Goal: Information Seeking & Learning: Learn about a topic

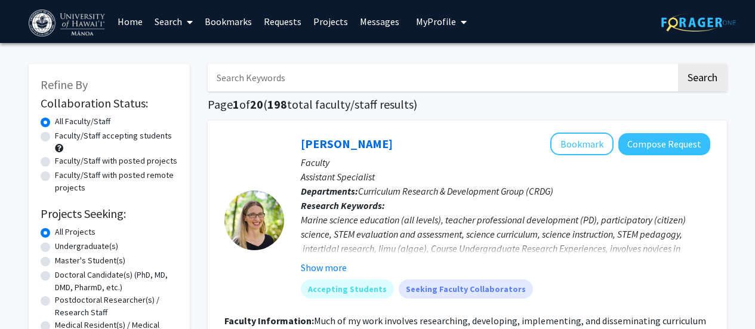
click at [318, 82] on input "Search Keywords" at bounding box center [442, 77] width 469 height 27
type input "quintus"
click at [678, 64] on button "Search" at bounding box center [702, 77] width 49 height 27
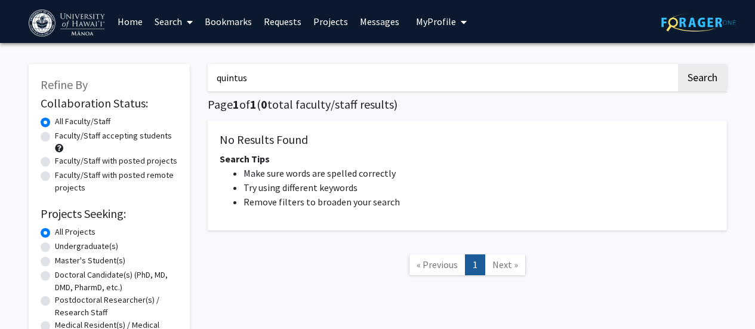
drag, startPoint x: 326, startPoint y: 78, endPoint x: 172, endPoint y: 81, distance: 154.0
click at [172, 81] on div "Refine By Collaboration Status: Collaboration Status All Faculty/Staff Collabor…" at bounding box center [378, 231] width 716 height 359
type input "archeology"
click at [678, 64] on button "Search" at bounding box center [702, 77] width 49 height 27
drag, startPoint x: 281, startPoint y: 72, endPoint x: 196, endPoint y: 69, distance: 84.2
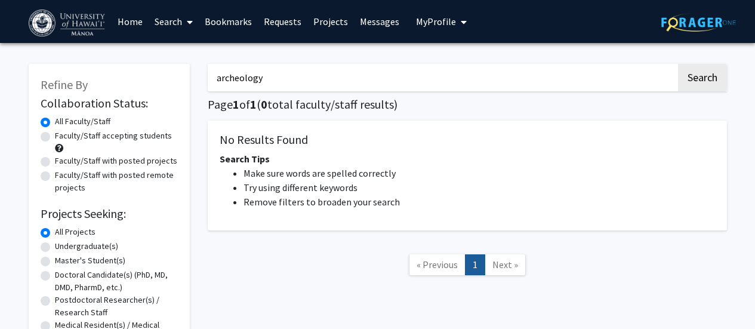
click at [196, 69] on div "Refine By Collaboration Status: Collaboration Status All Faculty/Staff Collabor…" at bounding box center [378, 231] width 716 height 359
click at [678, 64] on button "Search" at bounding box center [702, 77] width 49 height 27
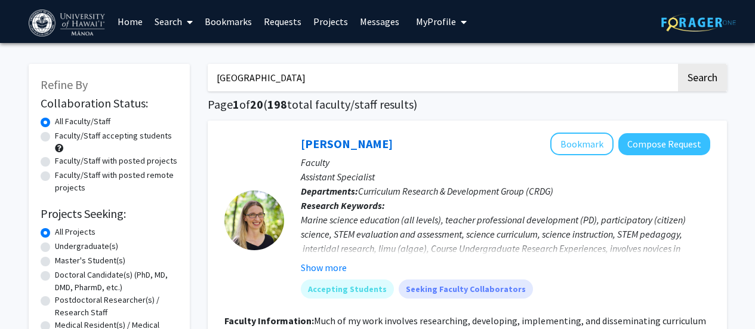
click at [678, 64] on button "Search" at bounding box center [702, 77] width 49 height 27
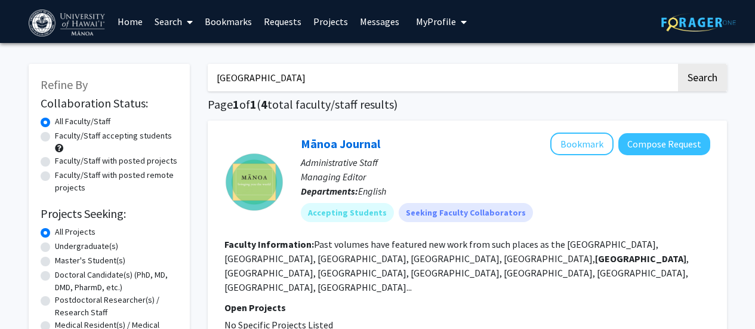
drag, startPoint x: 292, startPoint y: 81, endPoint x: 179, endPoint y: 84, distance: 113.4
click at [678, 64] on button "Search" at bounding box center [702, 77] width 49 height 27
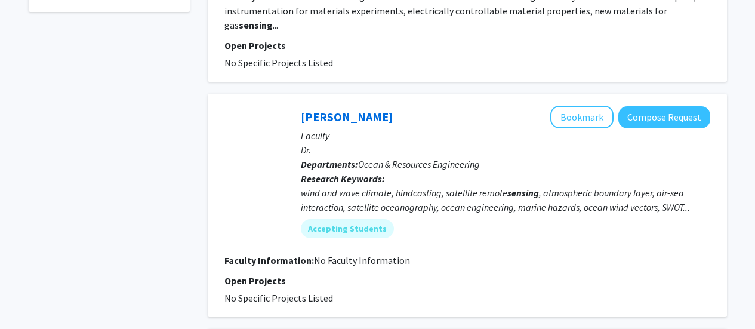
scroll to position [477, 0]
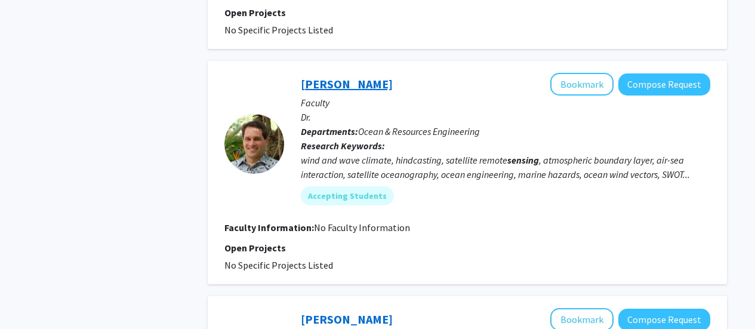
click at [347, 76] on link "[PERSON_NAME]" at bounding box center [347, 83] width 92 height 15
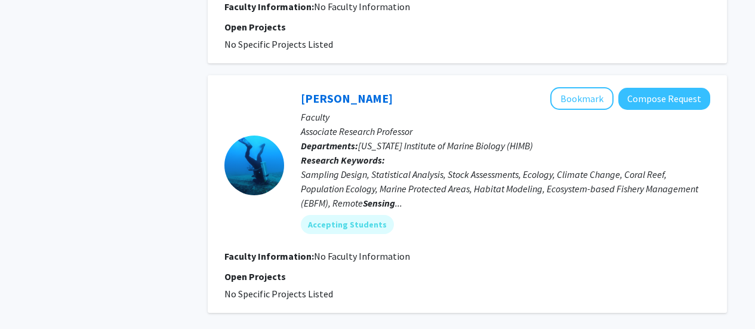
scroll to position [716, 0]
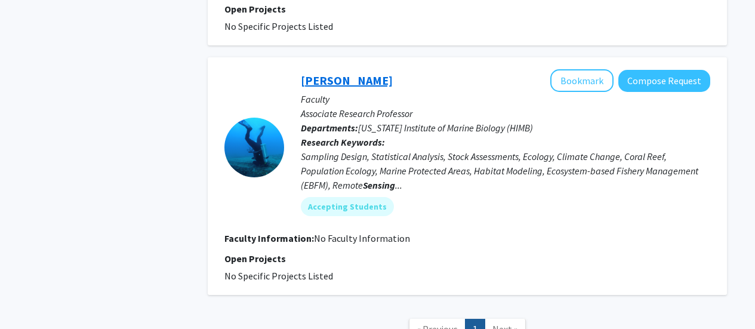
click at [355, 73] on link "[PERSON_NAME]" at bounding box center [347, 80] width 92 height 15
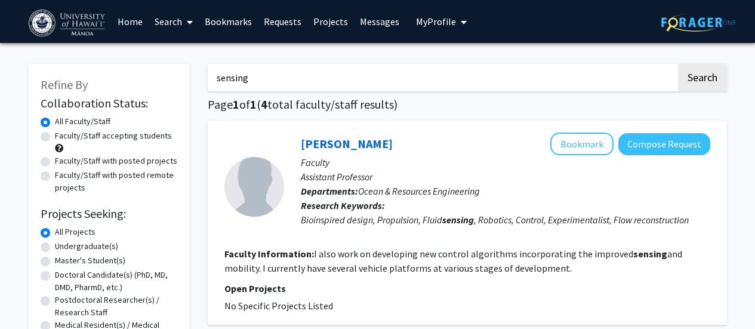
scroll to position [0, 0]
drag, startPoint x: 277, startPoint y: 79, endPoint x: 191, endPoint y: 81, distance: 86.0
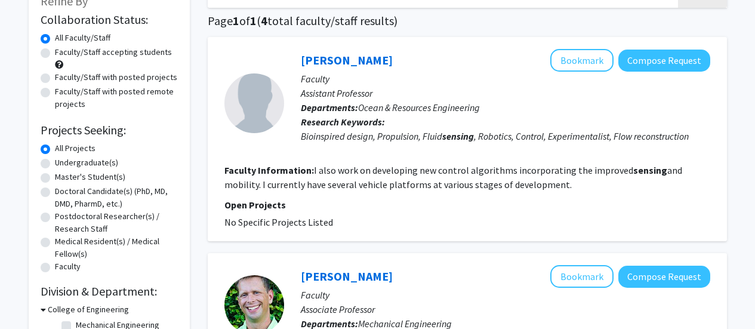
scroll to position [60, 0]
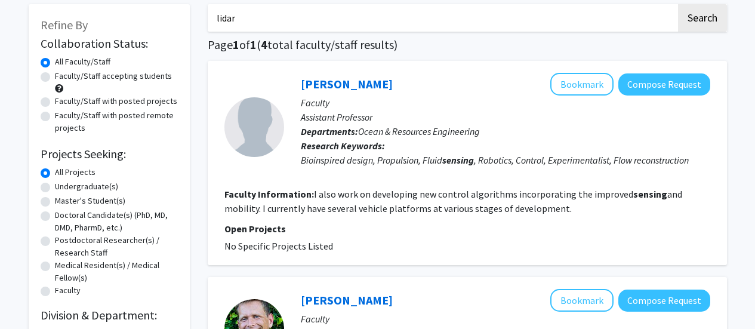
click at [678, 4] on button "Search" at bounding box center [702, 17] width 49 height 27
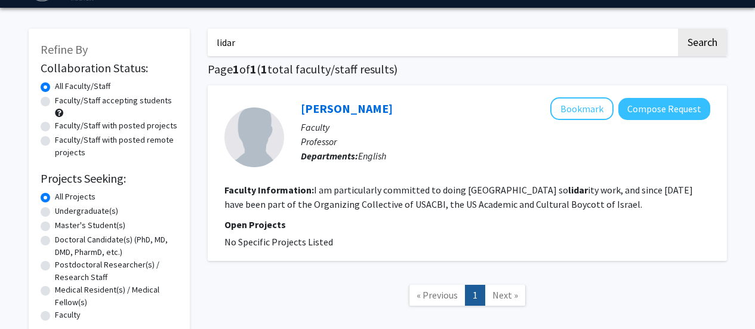
scroll to position [60, 0]
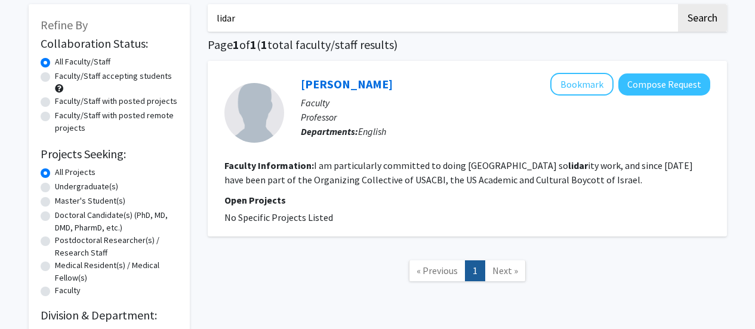
drag, startPoint x: 313, startPoint y: 26, endPoint x: 140, endPoint y: 32, distance: 173.8
click at [140, 32] on div "Refine By Collaboration Status: Collaboration Status All Faculty/Staff Collabor…" at bounding box center [378, 188] width 716 height 392
type input "gis"
click at [678, 4] on button "Search" at bounding box center [702, 17] width 49 height 27
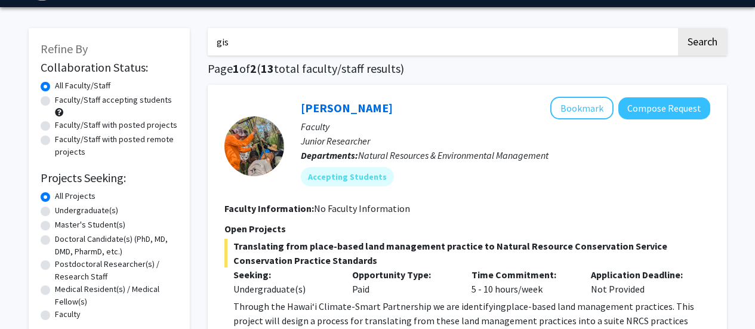
scroll to position [119, 0]
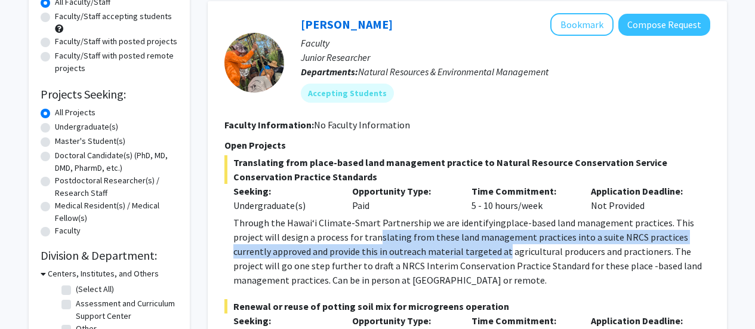
drag, startPoint x: 342, startPoint y: 236, endPoint x: 461, endPoint y: 257, distance: 121.2
click at [461, 257] on span "place-based land management practices. This project will design a process for t…" at bounding box center [467, 251] width 469 height 69
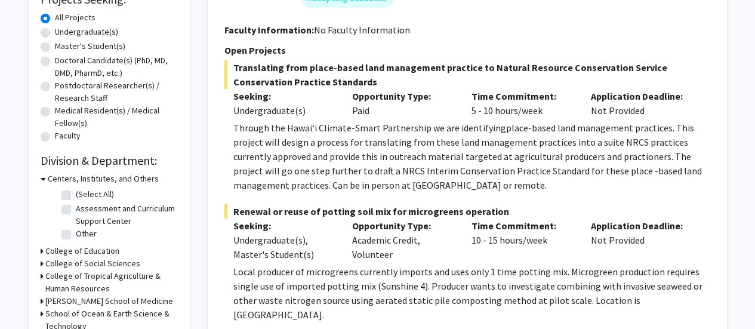
scroll to position [239, 0]
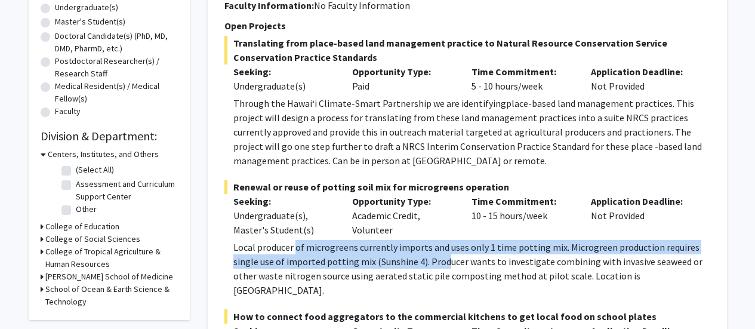
drag, startPoint x: 297, startPoint y: 248, endPoint x: 442, endPoint y: 257, distance: 145.9
click at [442, 257] on p "Local producer of microgreens currently imports and uses only 1 time potting mi…" at bounding box center [471, 268] width 477 height 57
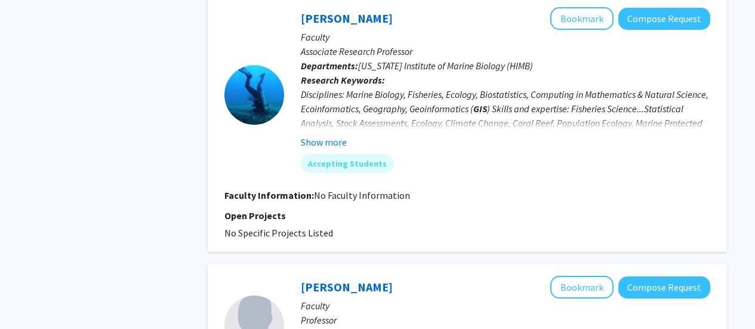
scroll to position [2149, 0]
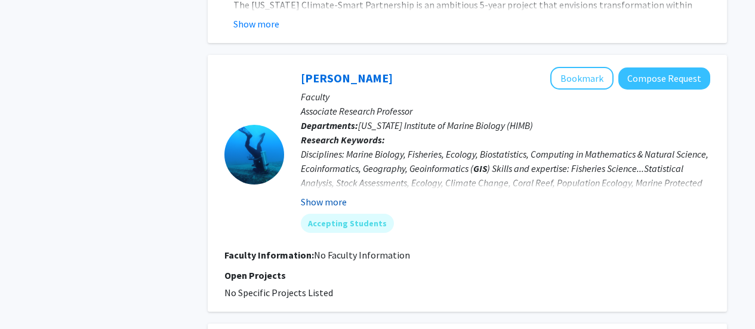
click at [327, 195] on button "Show more" at bounding box center [324, 202] width 46 height 14
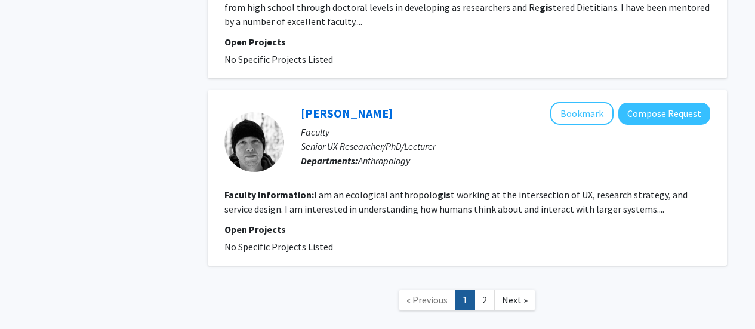
scroll to position [4059, 0]
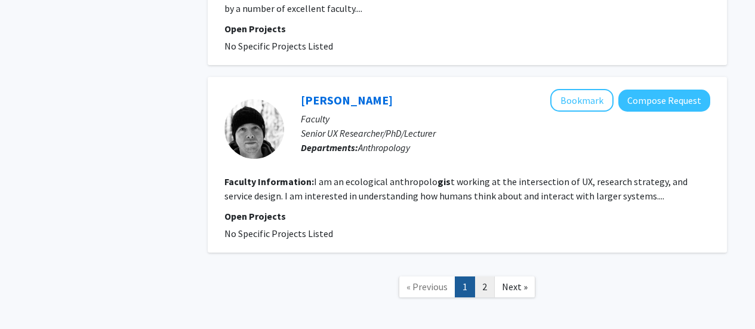
click at [485, 276] on link "2" at bounding box center [484, 286] width 20 height 21
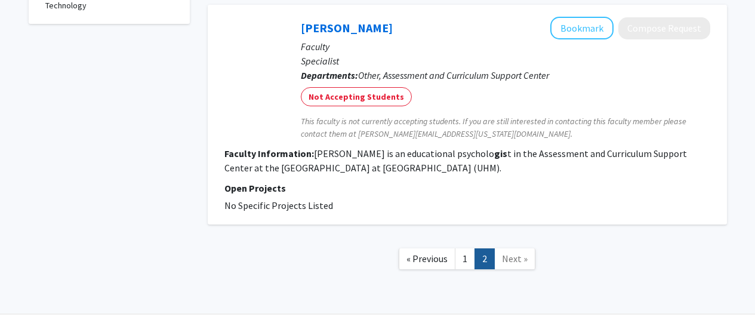
scroll to position [537, 0]
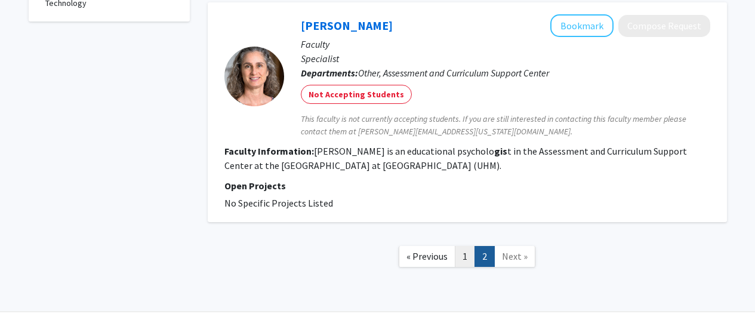
click at [464, 261] on link "1" at bounding box center [465, 256] width 20 height 21
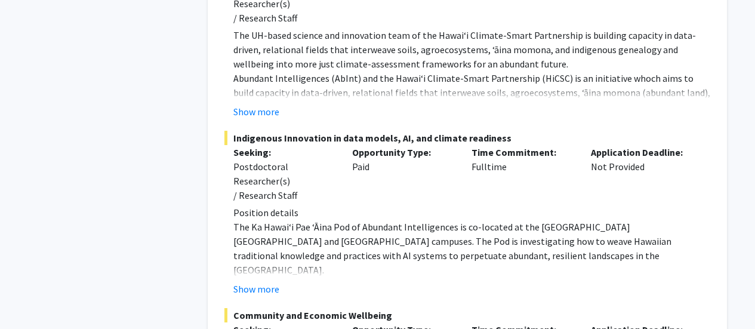
scroll to position [1253, 0]
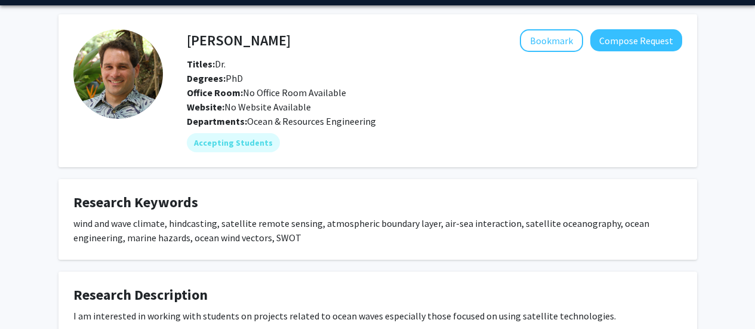
scroll to position [60, 0]
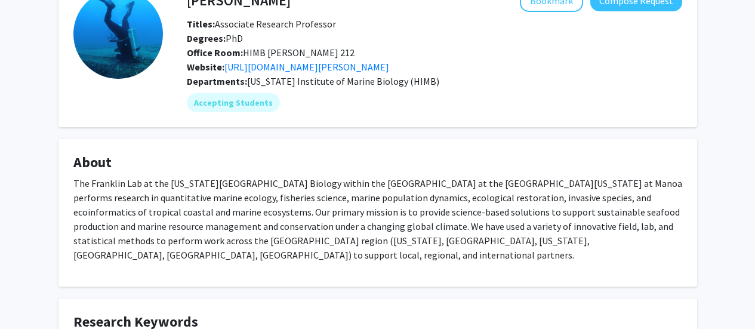
scroll to position [60, 0]
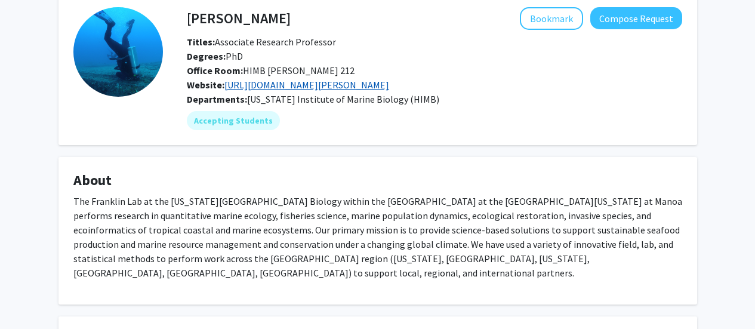
click at [334, 86] on link "[URL][DOMAIN_NAME][PERSON_NAME]" at bounding box center [306, 85] width 165 height 12
